Goal: Find contact information: Find contact information

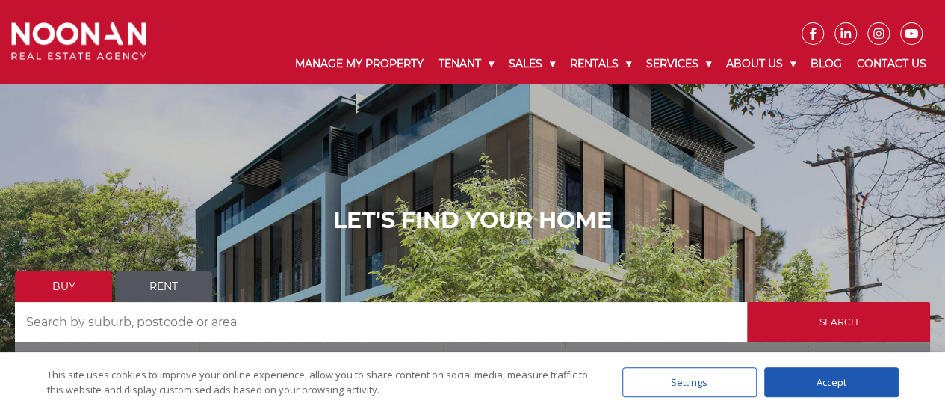
click at [849, 31] on icon at bounding box center [845, 34] width 21 height 12
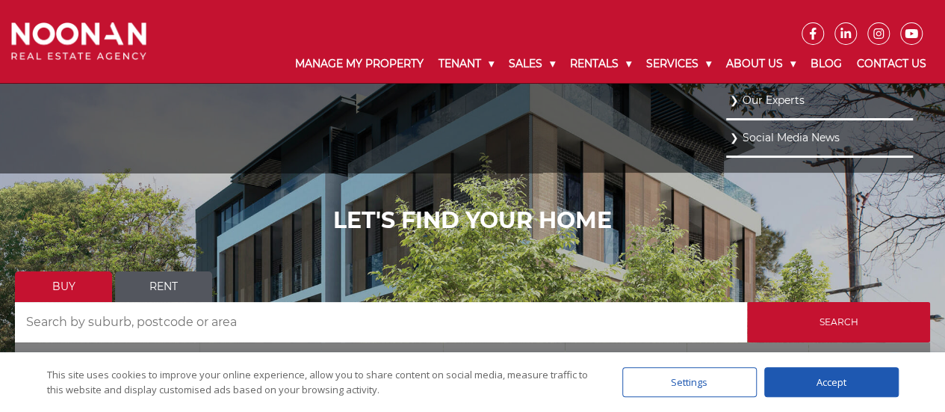
click at [768, 102] on link "Our Experts" at bounding box center [819, 100] width 179 height 20
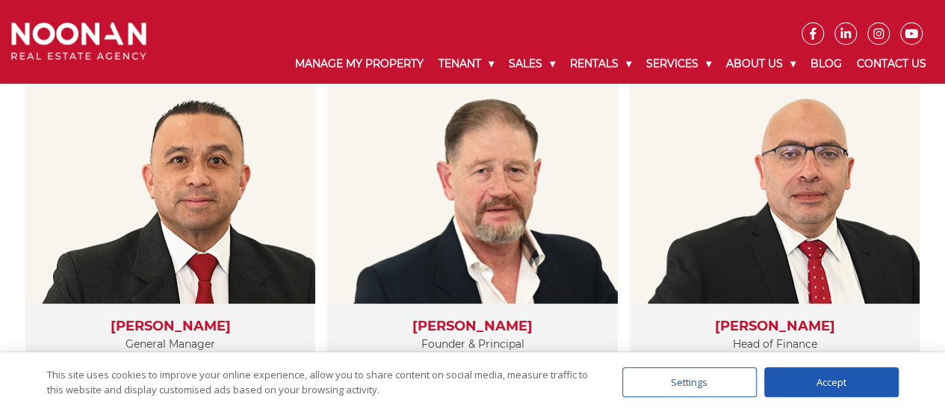
scroll to position [374, 0]
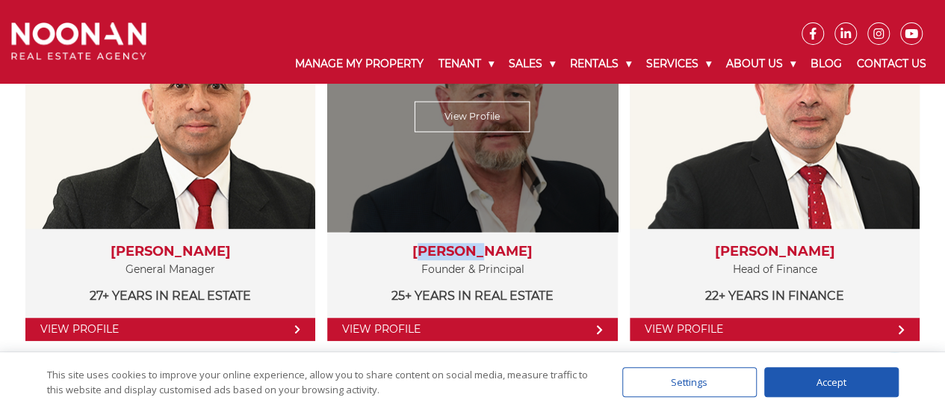
copy h3 "Michael"
drag, startPoint x: 412, startPoint y: 247, endPoint x: 472, endPoint y: 256, distance: 59.8
click at [472, 256] on h3 "[PERSON_NAME]" at bounding box center [472, 252] width 260 height 16
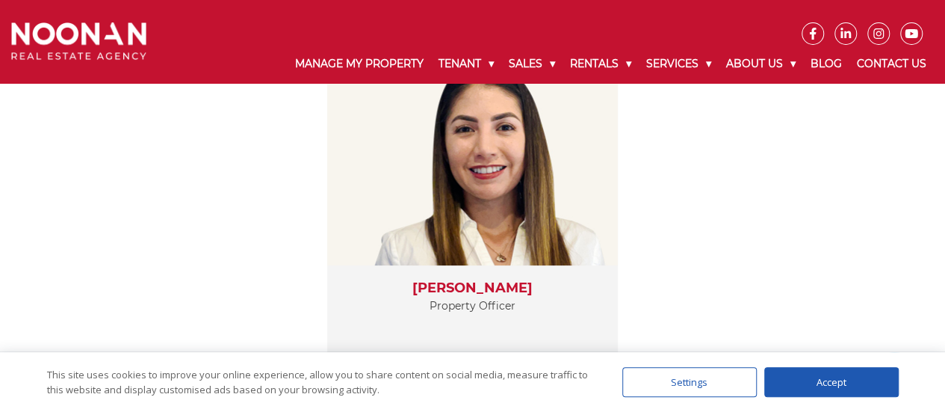
scroll to position [3064, 0]
